Goal: Find specific page/section: Find specific page/section

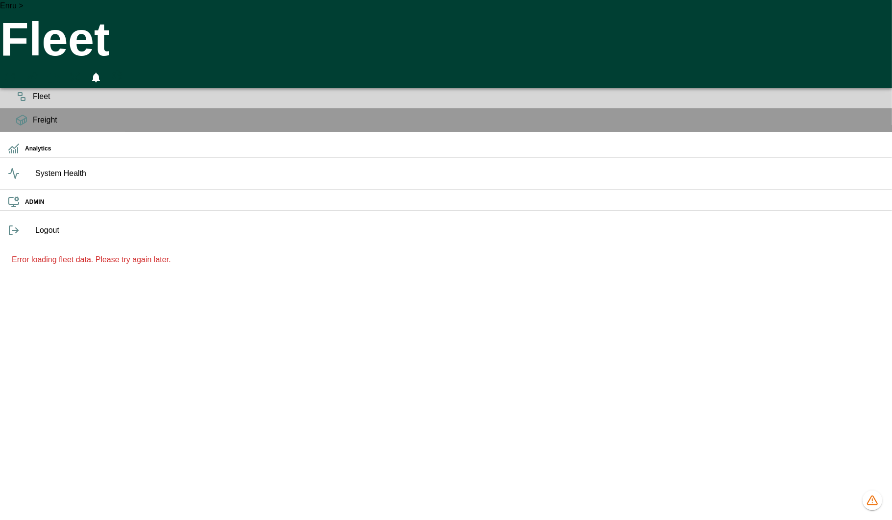
click at [23, 85] on div "Planning" at bounding box center [446, 73] width 892 height 24
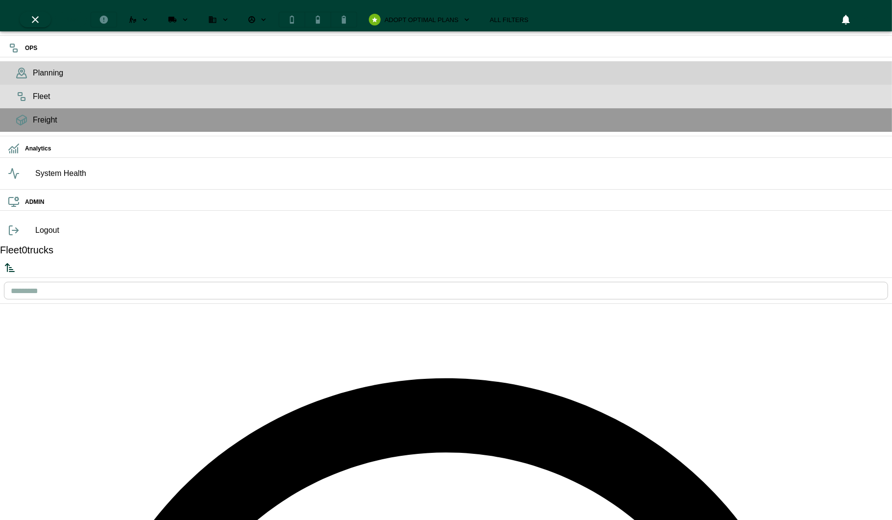
click at [33, 102] on span "Fleet" at bounding box center [458, 97] width 851 height 12
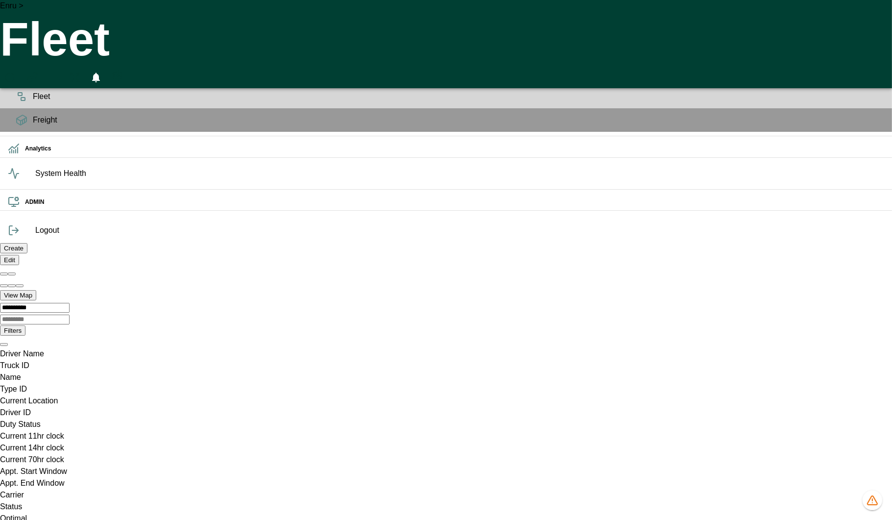
click at [19, 85] on div "Planning" at bounding box center [446, 73] width 892 height 24
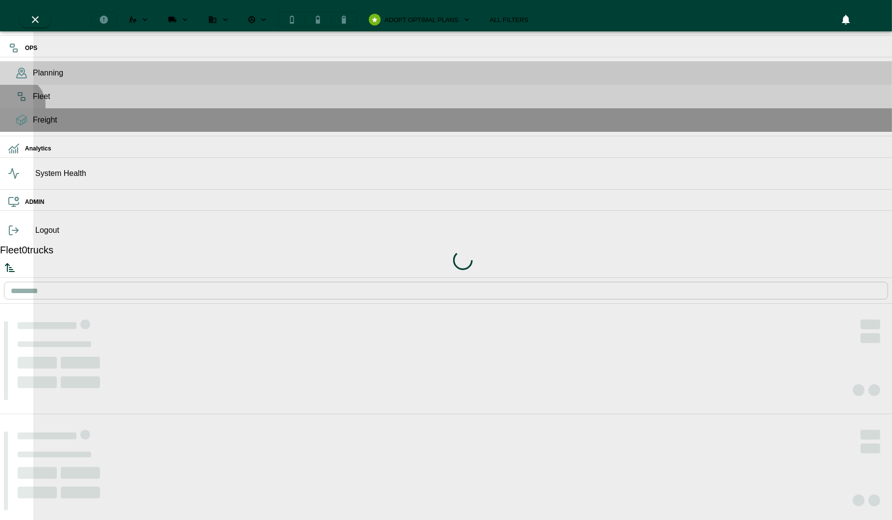
click at [33, 102] on span "Fleet" at bounding box center [458, 97] width 851 height 12
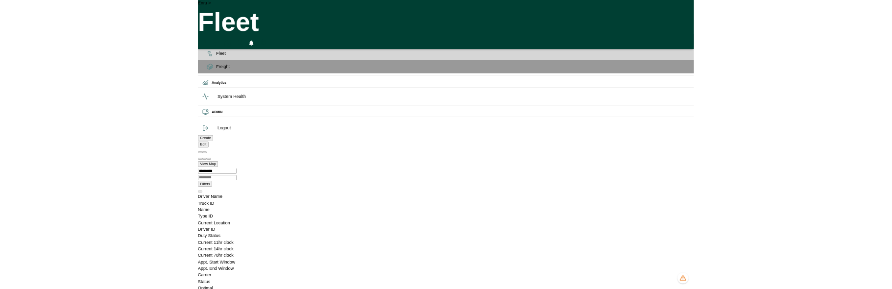
scroll to position [0, 19434]
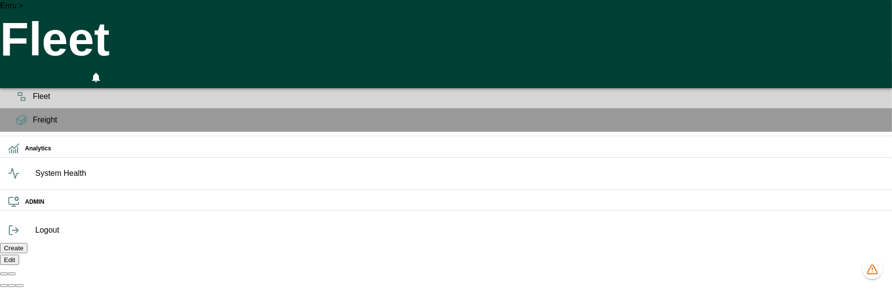
scroll to position [0, 233]
click at [874, 48] on icon "advanced filters" at bounding box center [874, 45] width 12 height 12
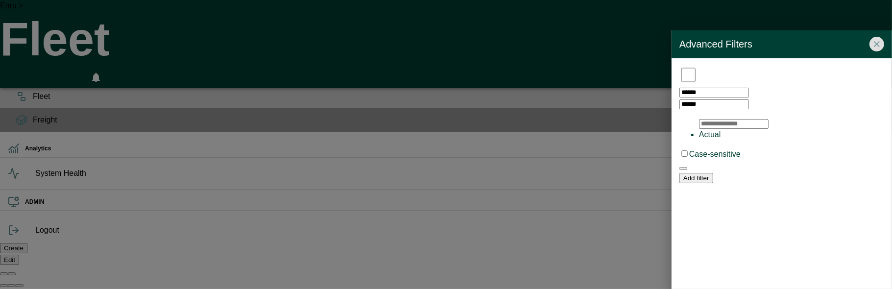
click at [683, 168] on icon "button" at bounding box center [683, 168] width 0 height 0
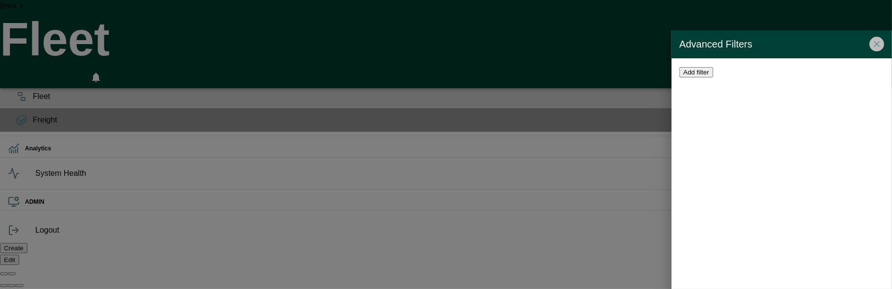
click at [876, 46] on icon "Close" at bounding box center [877, 44] width 10 height 10
